Goal: Transaction & Acquisition: Purchase product/service

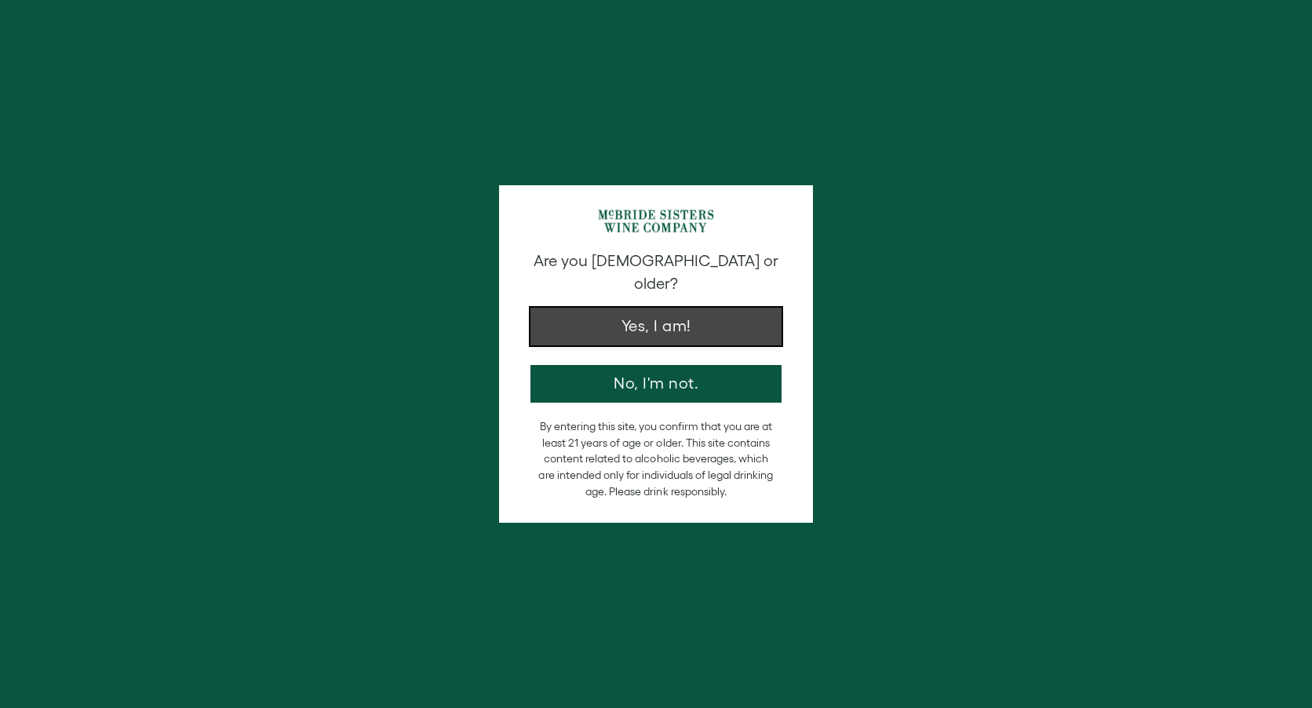
drag, startPoint x: 0, startPoint y: 0, endPoint x: 684, endPoint y: 318, distance: 754.6
click at [684, 318] on button "Yes, I am!" at bounding box center [656, 327] width 251 height 38
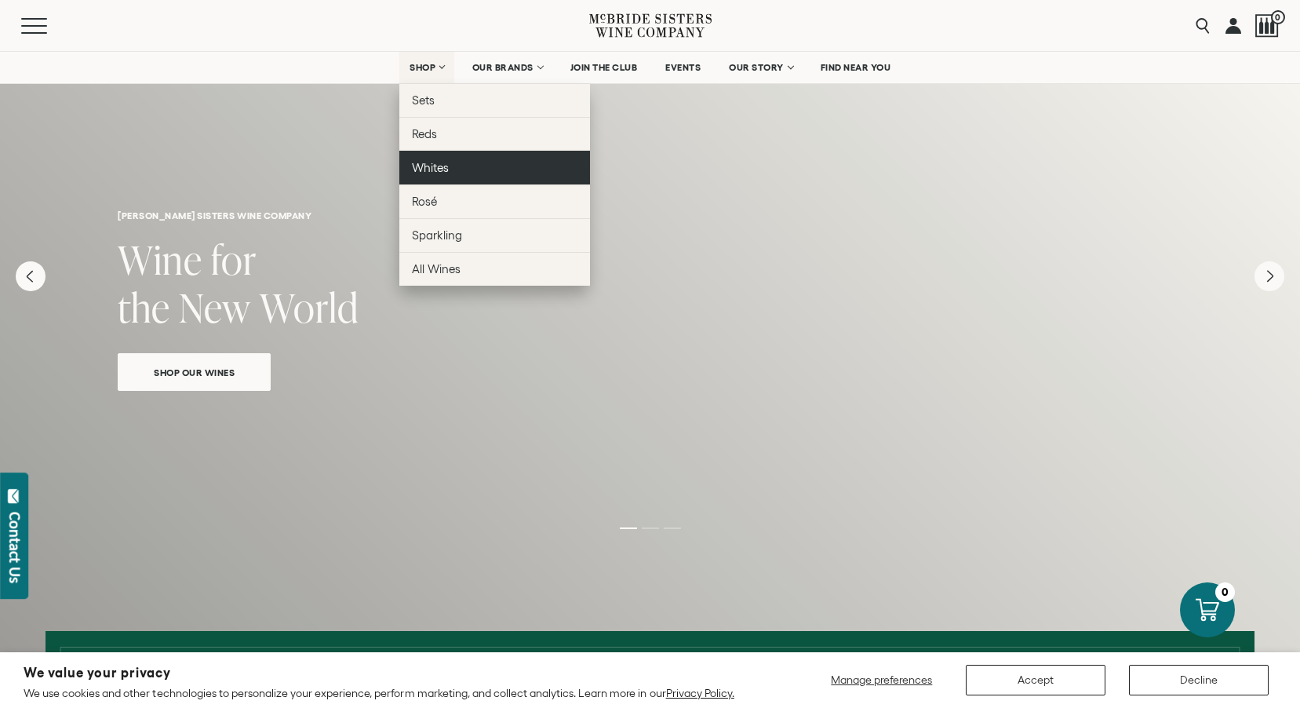
click at [448, 170] on link "Whites" at bounding box center [494, 168] width 191 height 34
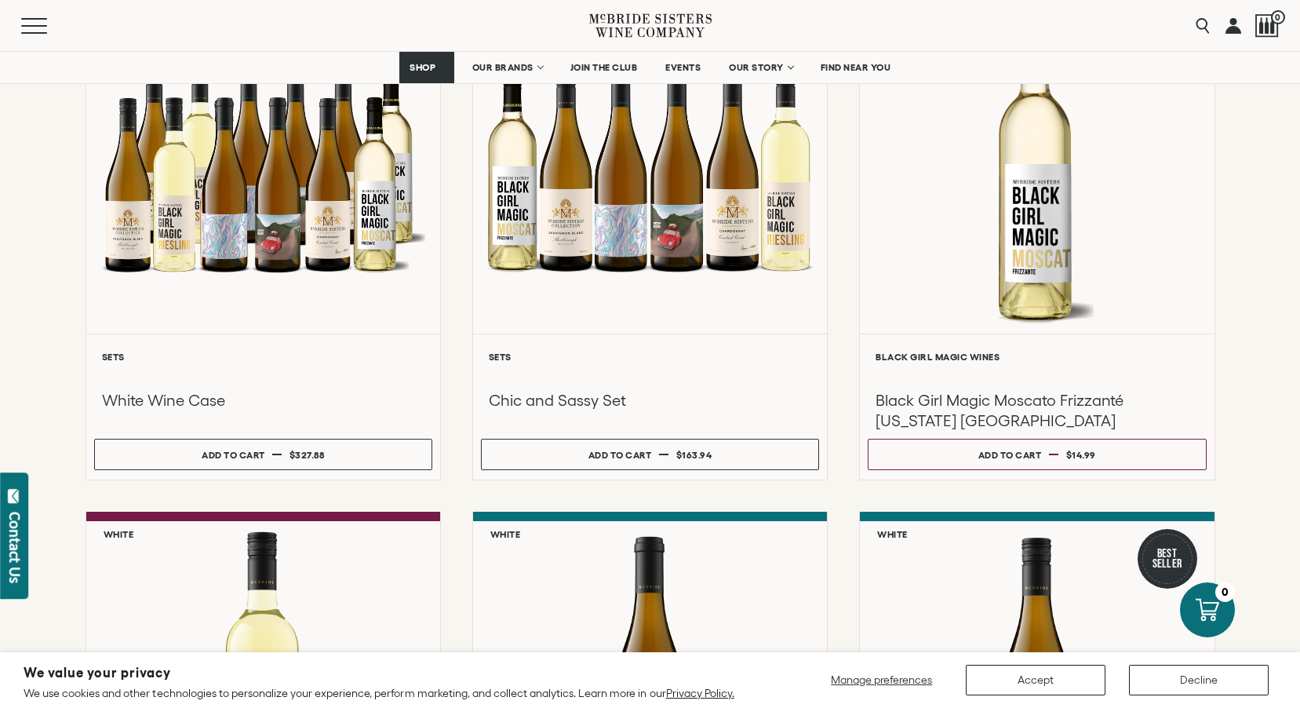
scroll to position [291, 0]
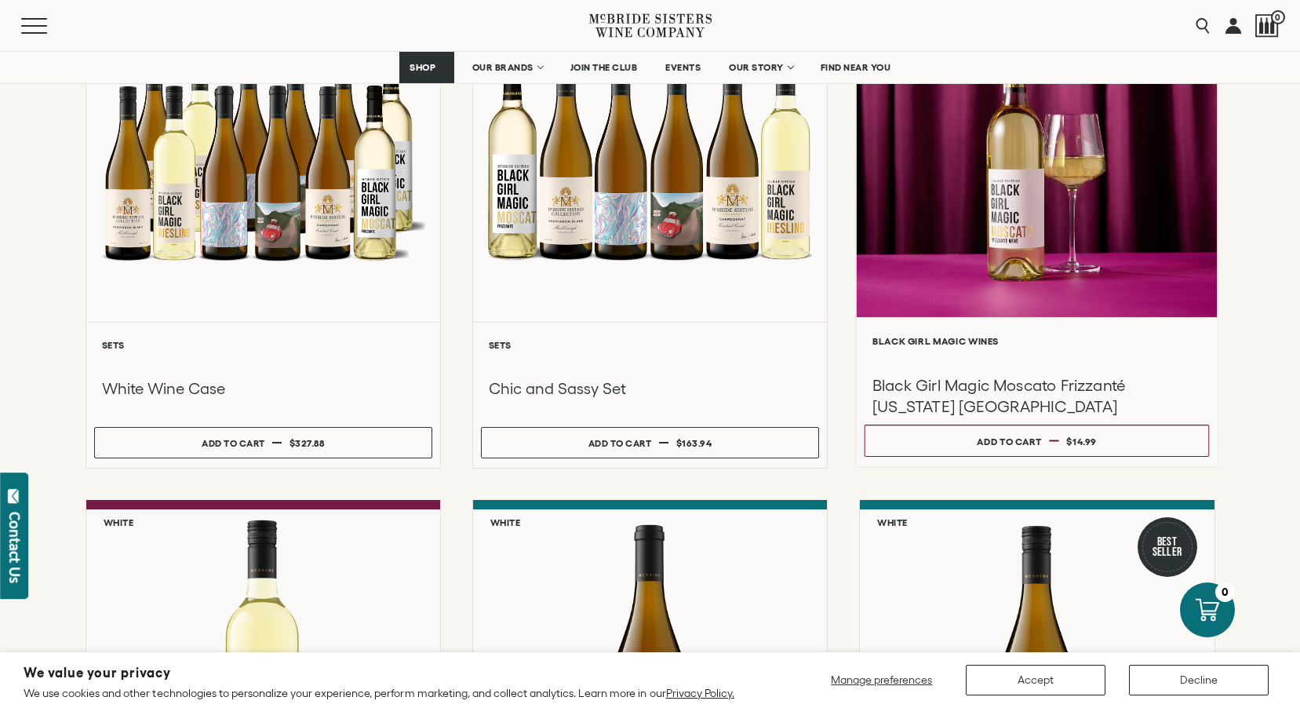
click at [1042, 160] on div at bounding box center [1037, 150] width 361 height 334
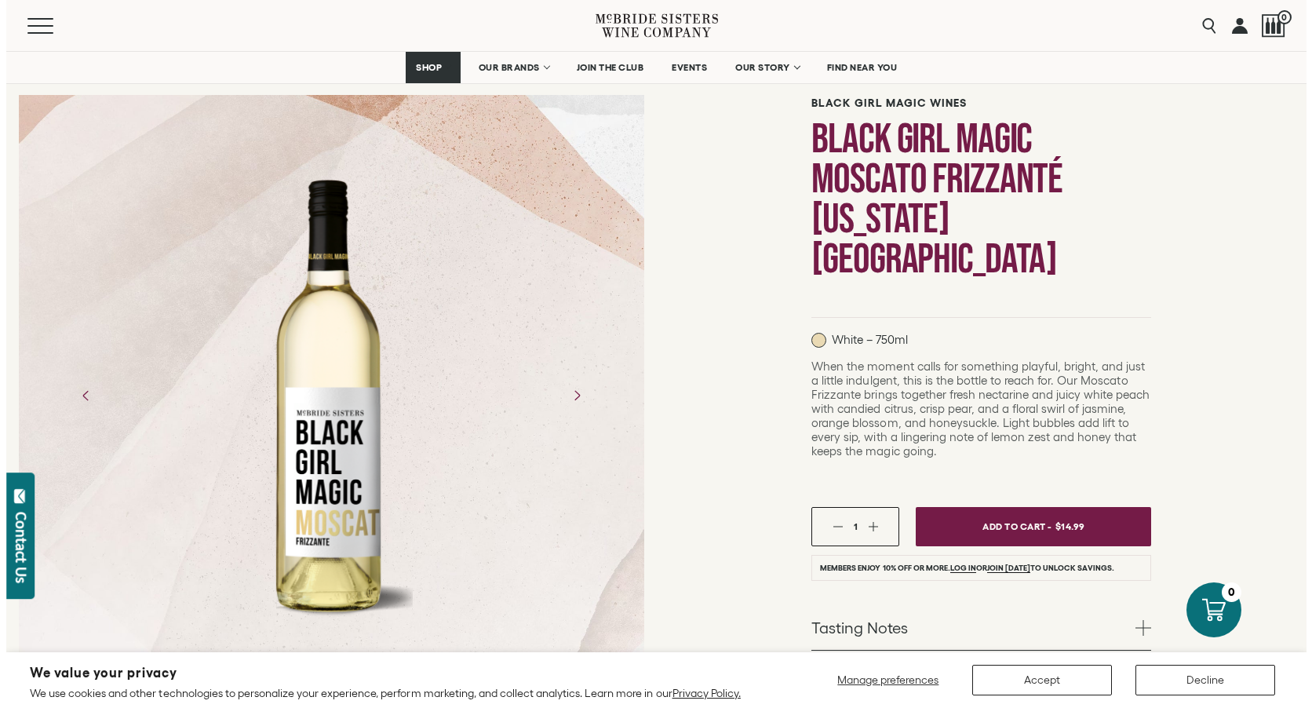
scroll to position [100, 0]
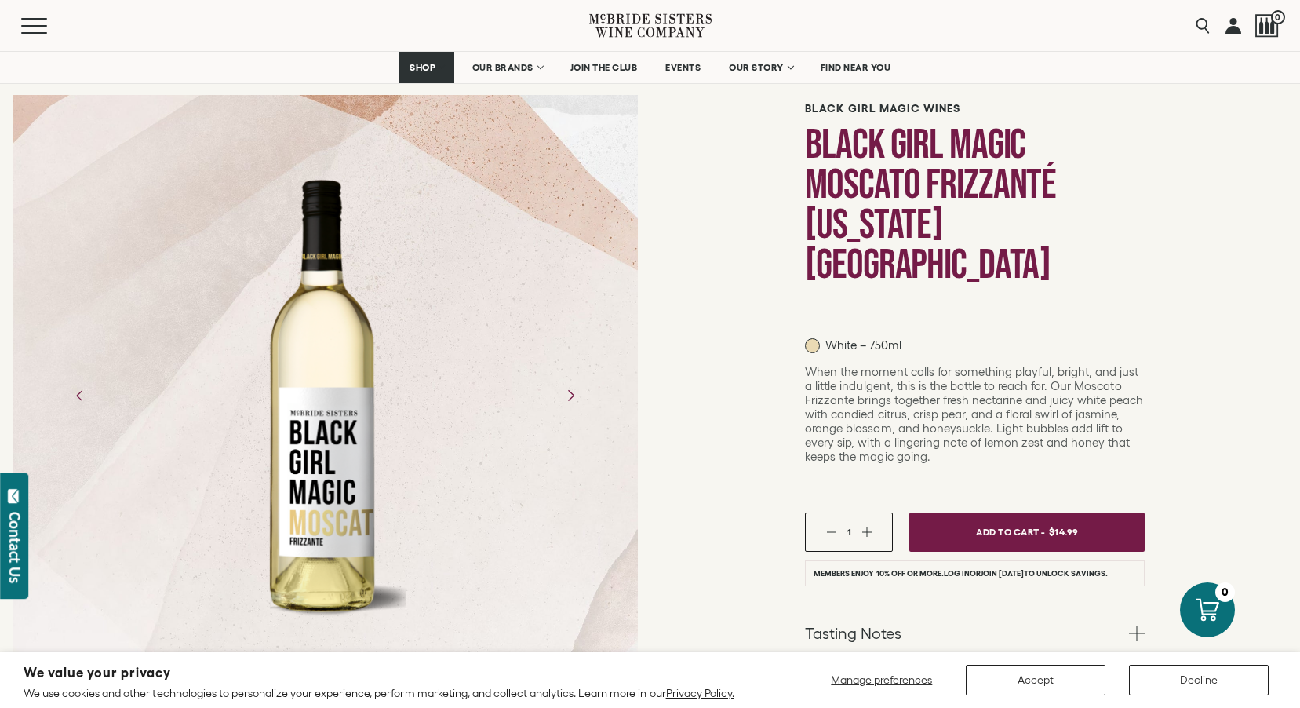
click at [571, 398] on icon "Next" at bounding box center [570, 395] width 5 height 10
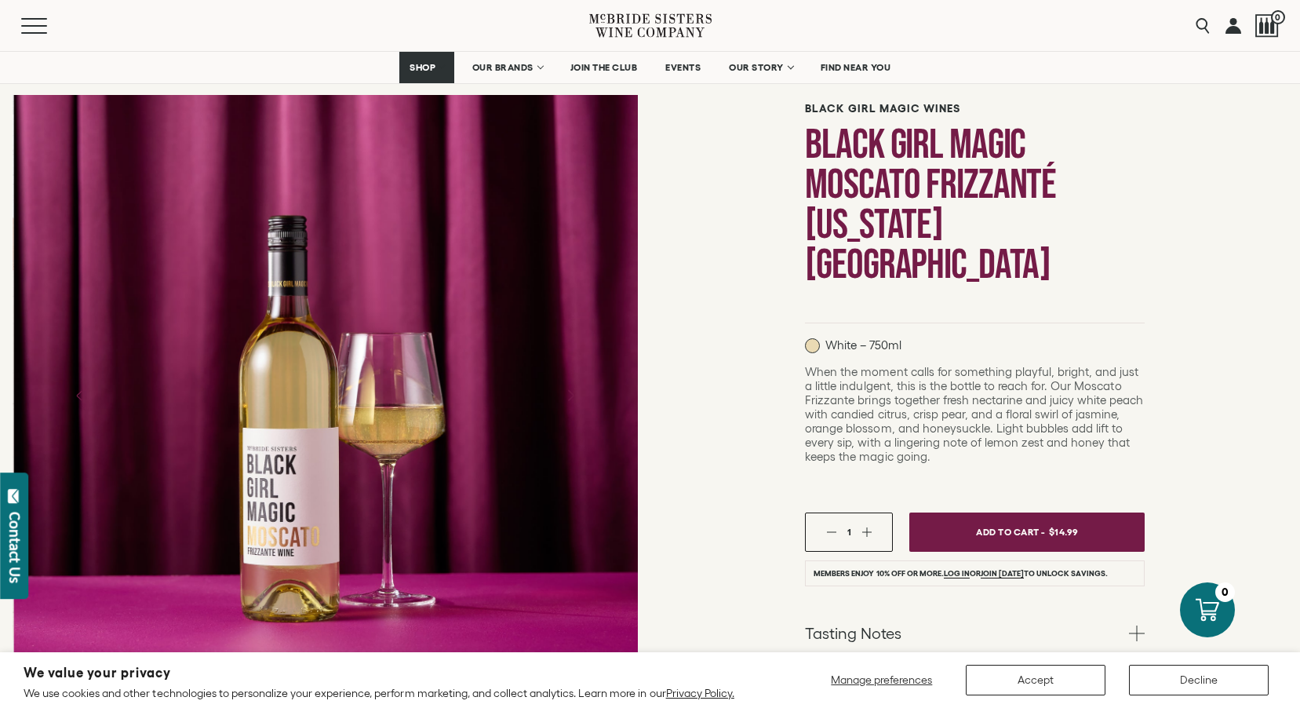
click at [571, 398] on icon "Next" at bounding box center [570, 395] width 5 height 10
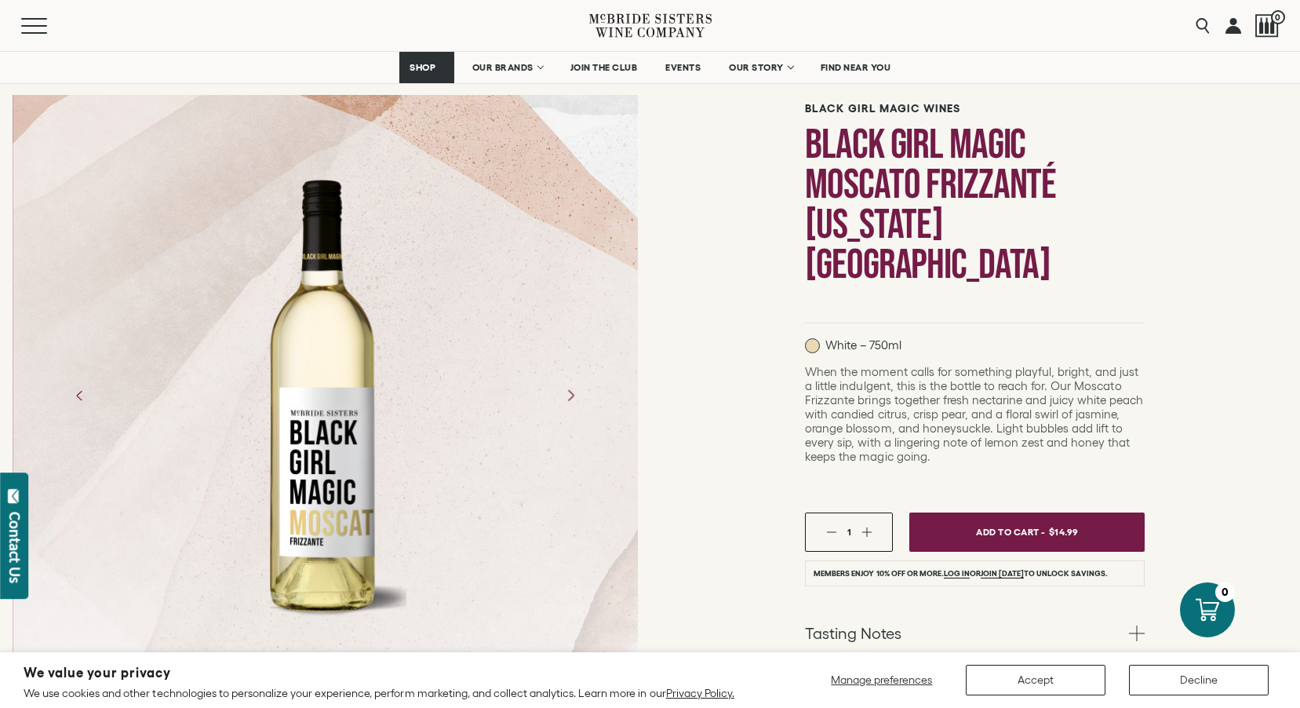
click at [571, 398] on icon "Next" at bounding box center [570, 395] width 5 height 10
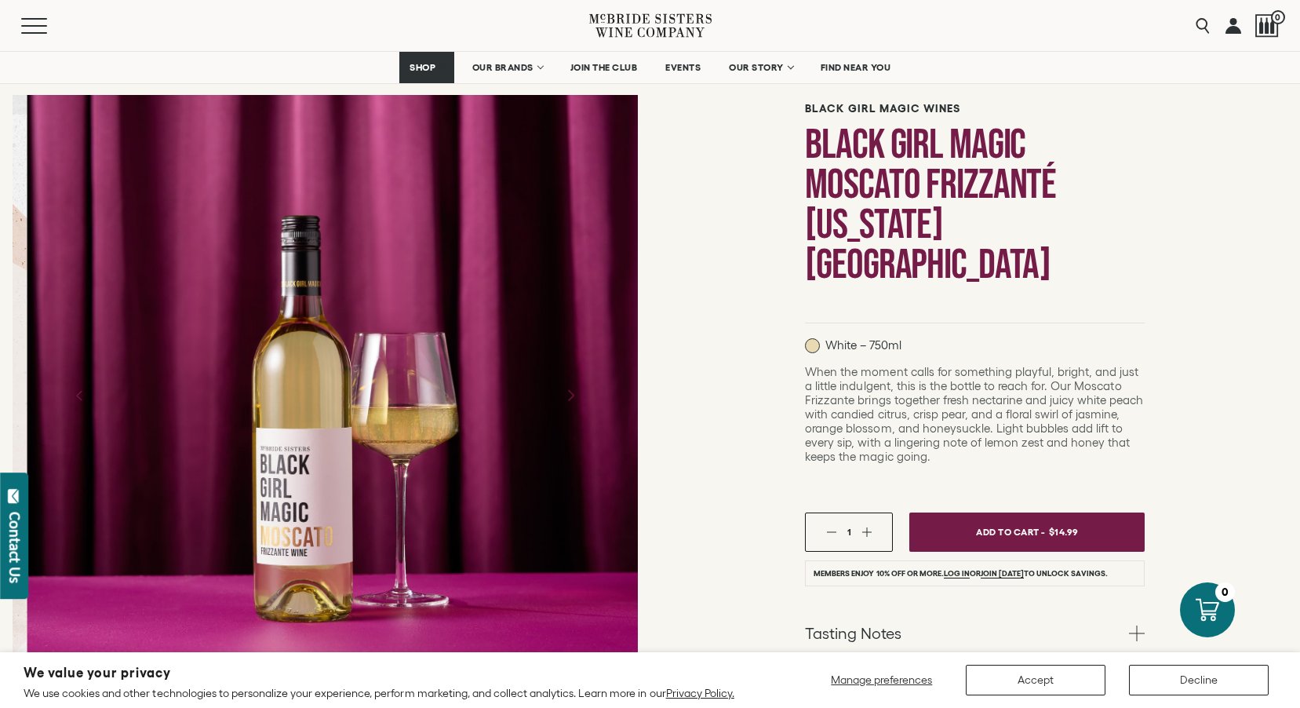
click at [571, 398] on icon "Next" at bounding box center [570, 395] width 5 height 10
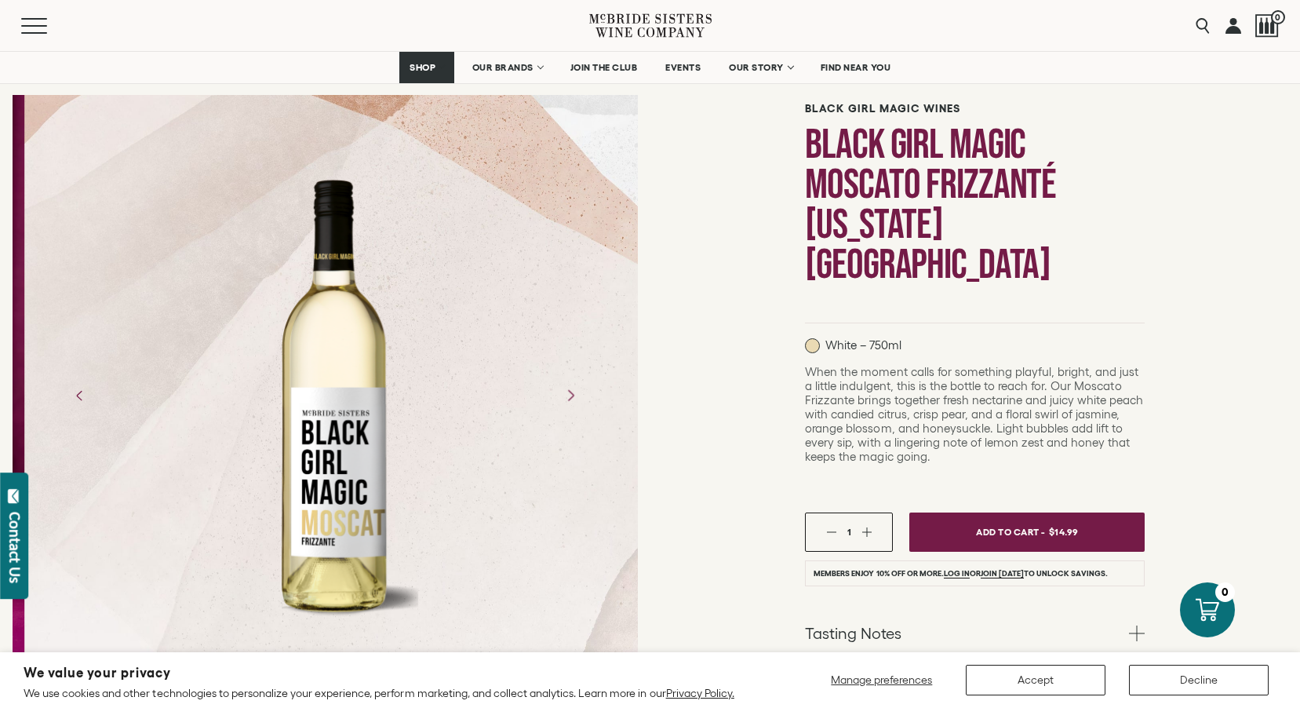
click at [571, 398] on icon "Next" at bounding box center [570, 395] width 5 height 10
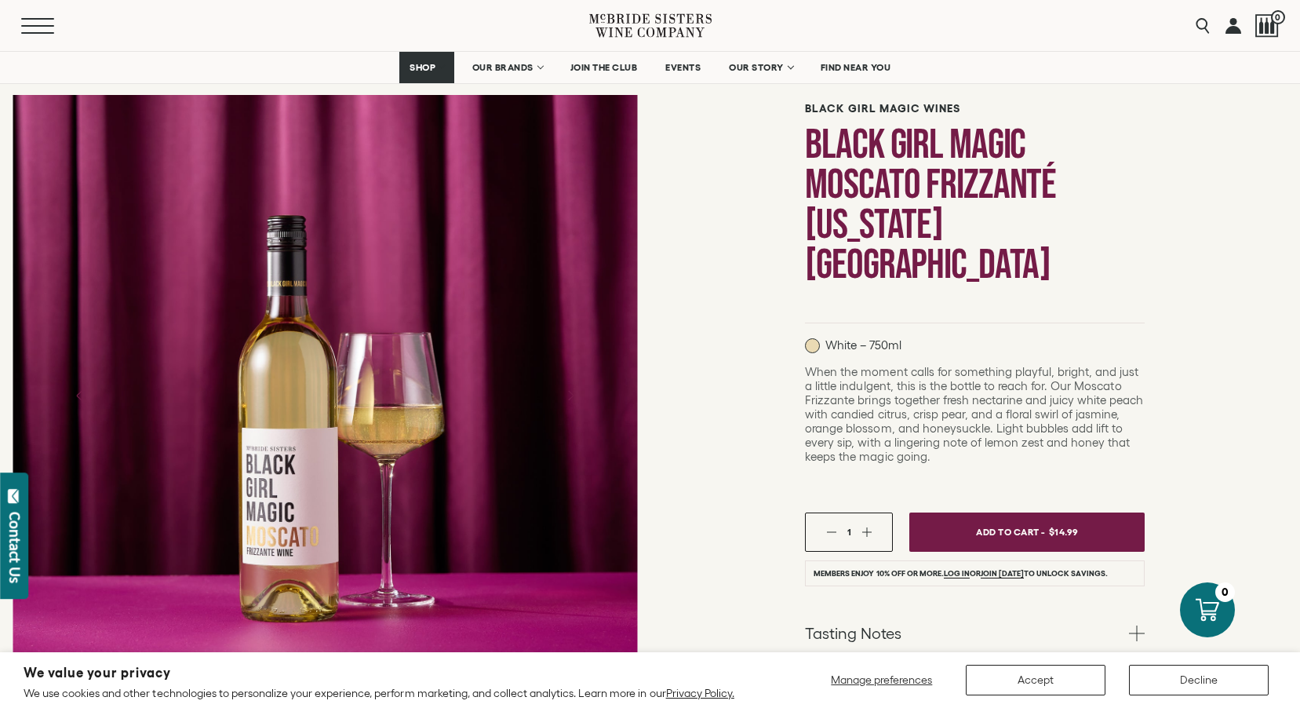
click at [24, 32] on span "Mobile Menu Trigger" at bounding box center [37, 33] width 33 height 2
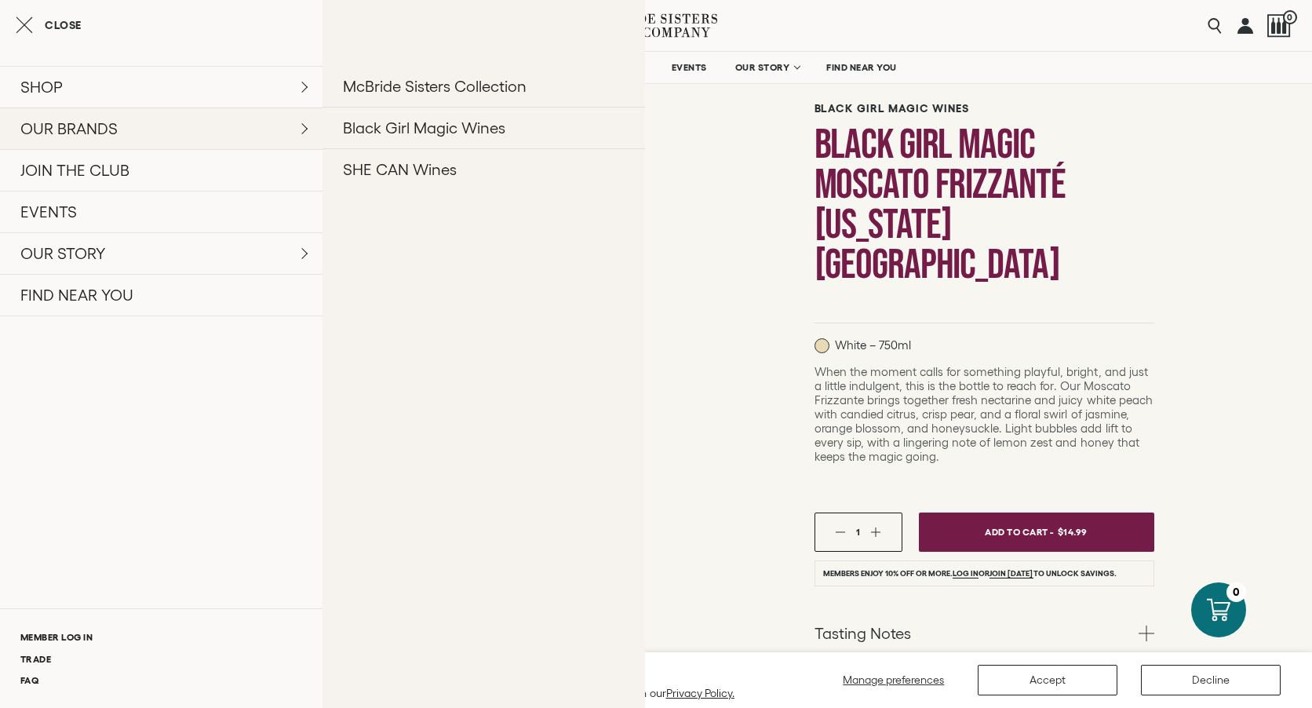
click at [96, 129] on link "OUR BRANDS" at bounding box center [161, 129] width 323 height 42
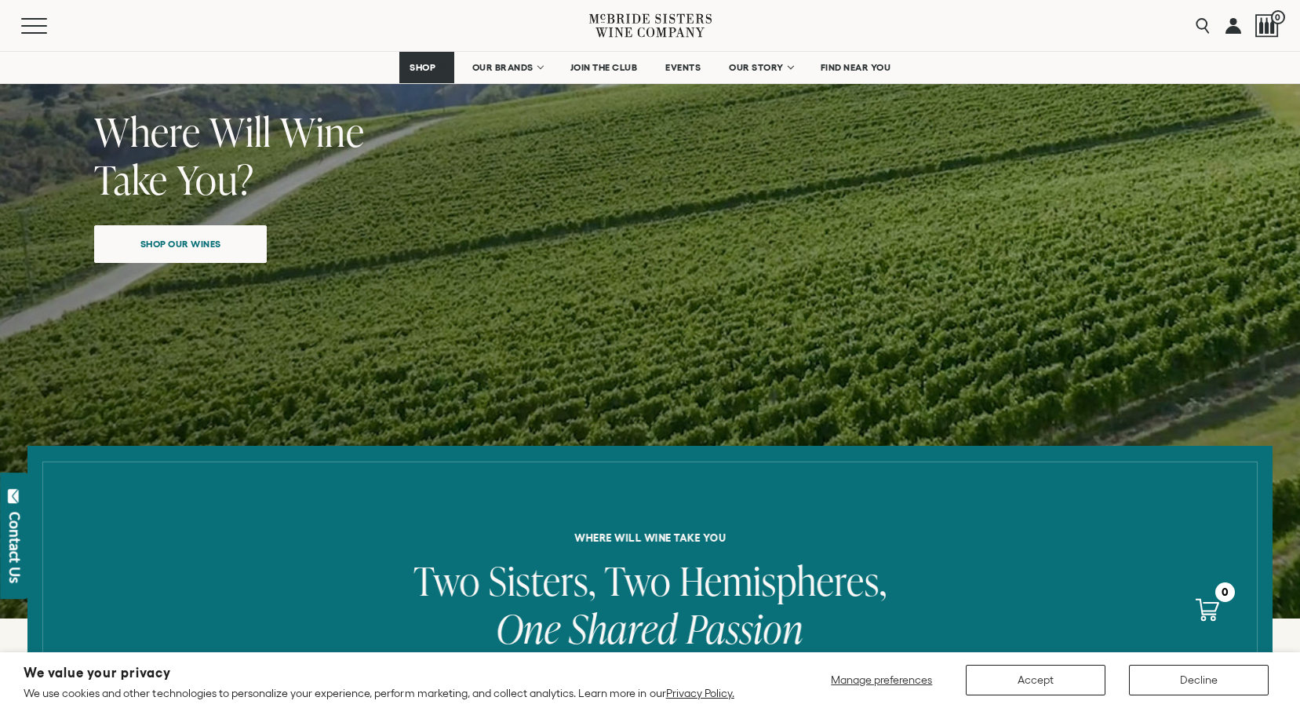
scroll to position [213, 0]
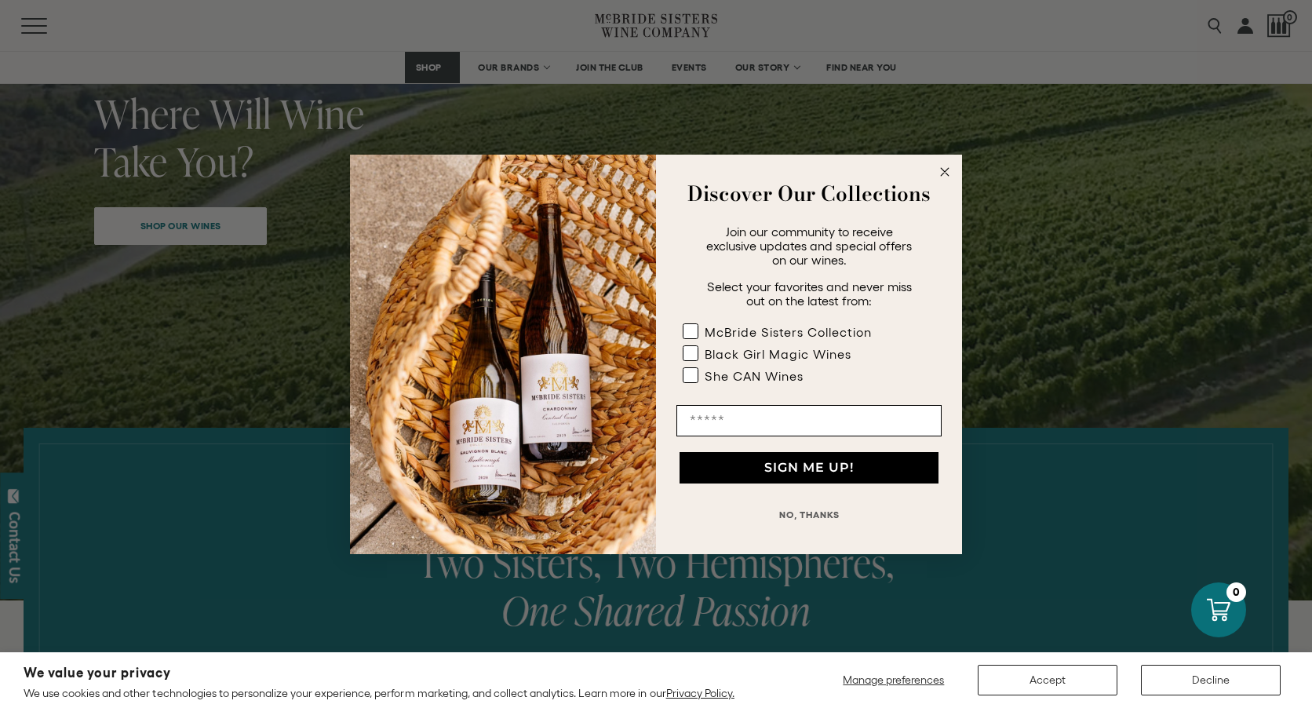
drag, startPoint x: 1308, startPoint y: 57, endPoint x: 1310, endPoint y: 105, distance: 47.9
click at [947, 176] on circle "Close dialog" at bounding box center [945, 171] width 18 height 18
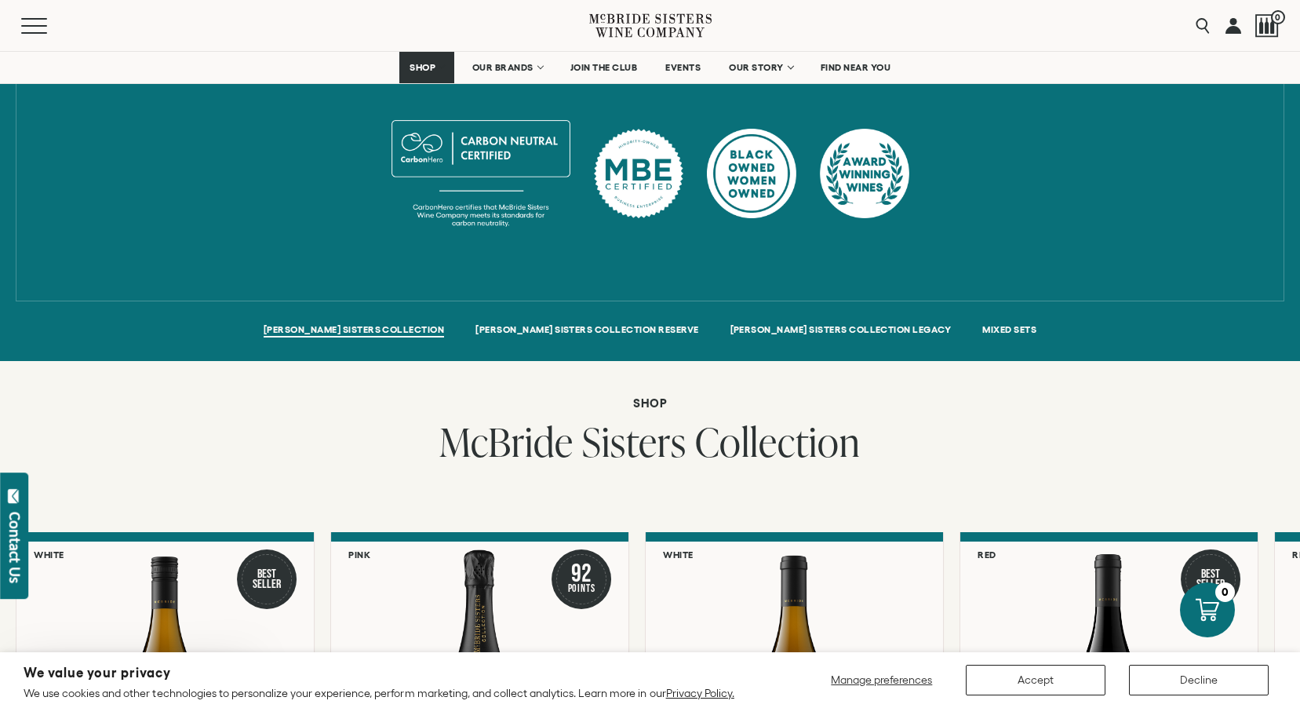
scroll to position [0, 0]
